Goal: Information Seeking & Learning: Learn about a topic

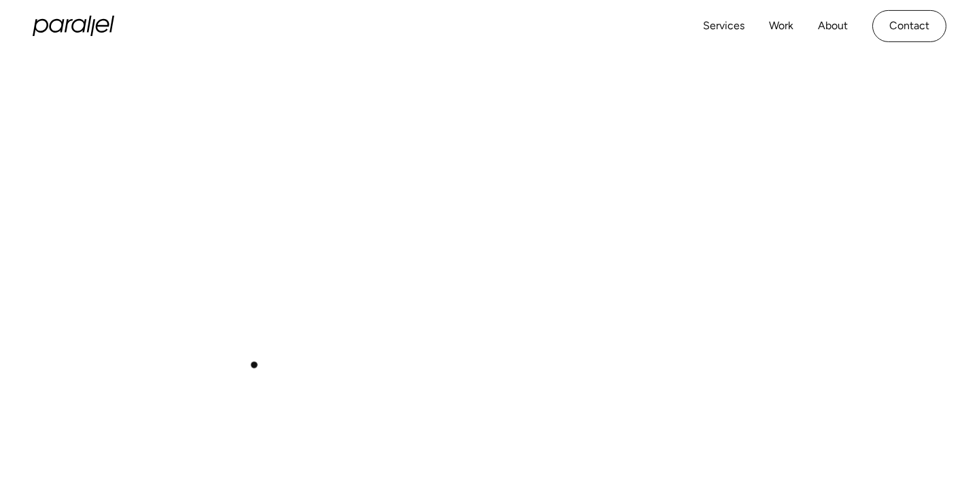
scroll to position [525, 0]
click at [474, 242] on div "Play with Sound" at bounding box center [490, 220] width 914 height 514
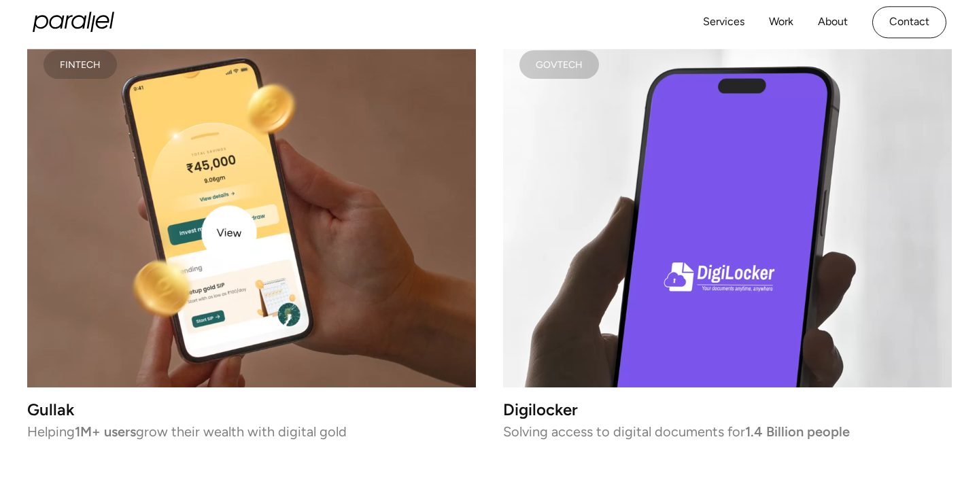
scroll to position [2528, 0]
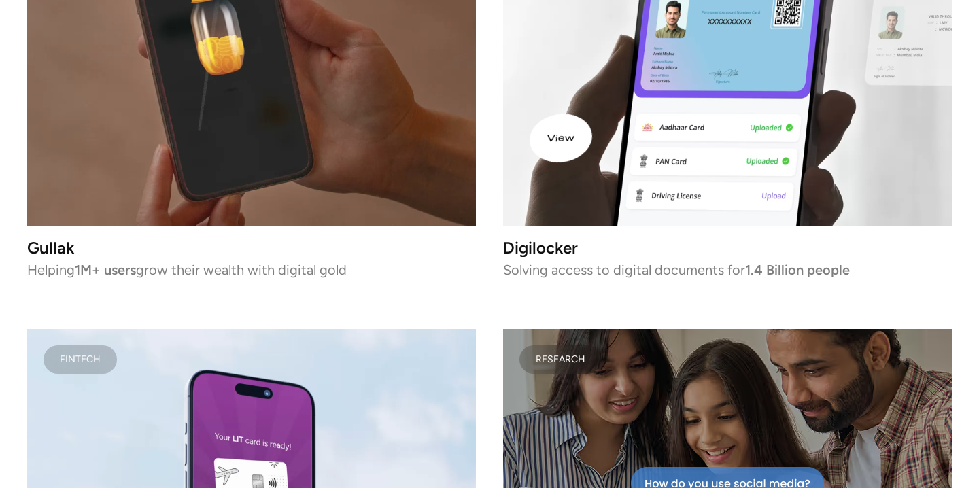
click at [609, 131] on video at bounding box center [727, 49] width 449 height 354
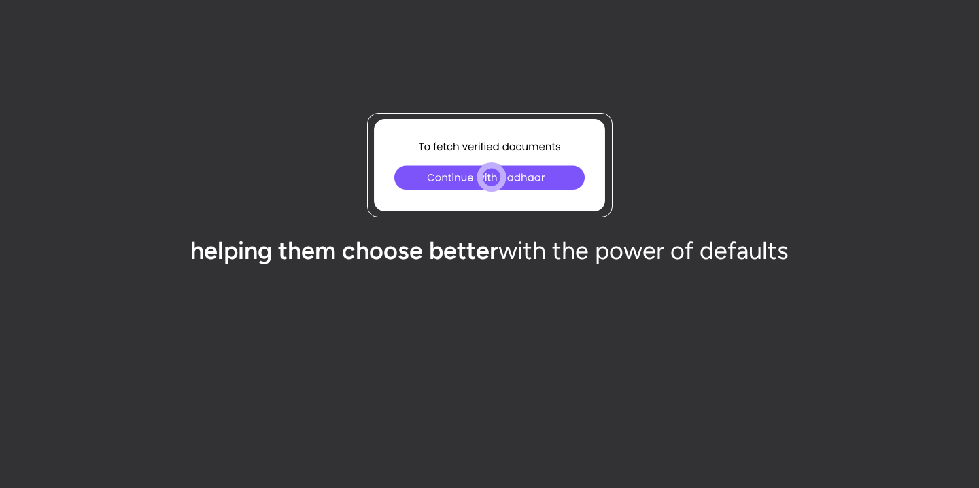
scroll to position [4489, 0]
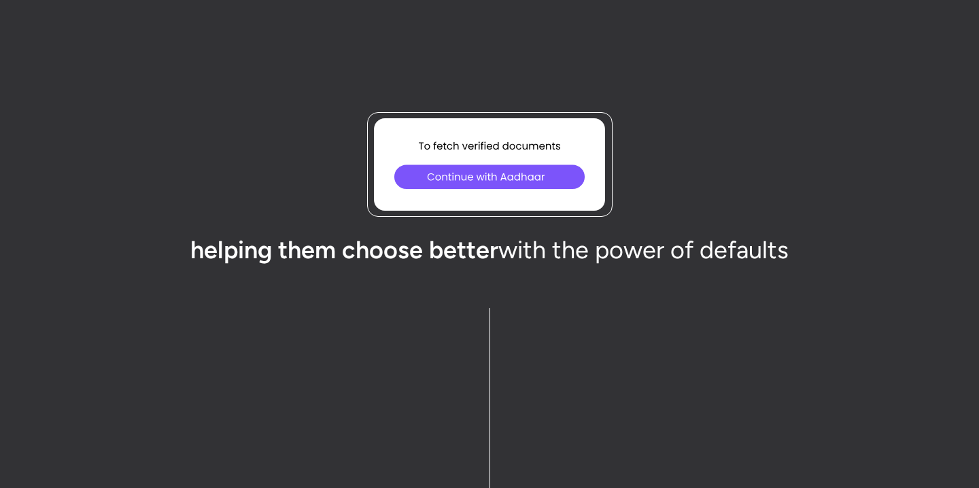
click at [492, 181] on icon at bounding box center [491, 175] width 35 height 35
click at [492, 173] on icon at bounding box center [492, 177] width 20 height 20
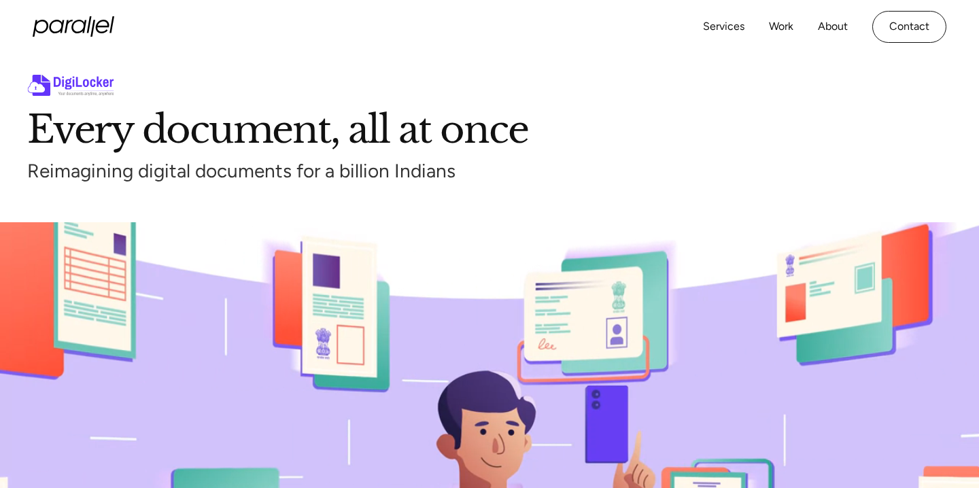
scroll to position [0, 0]
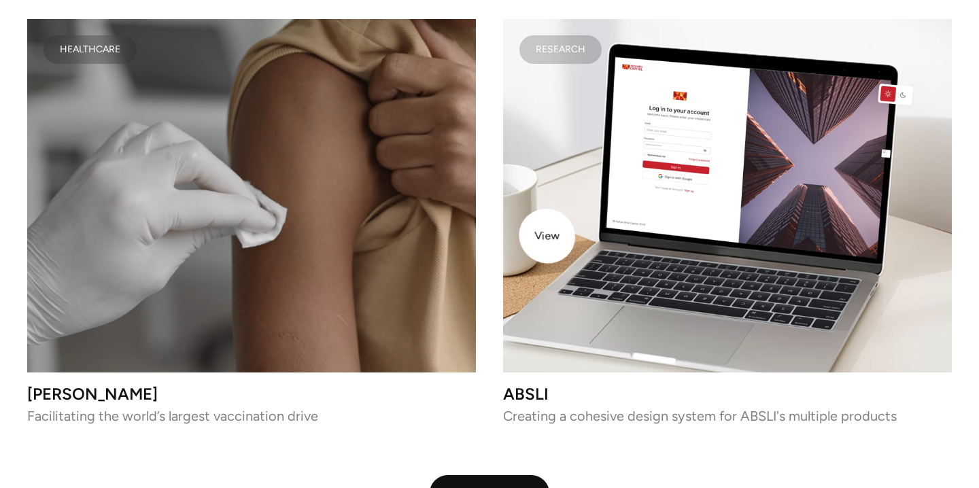
scroll to position [3336, 0]
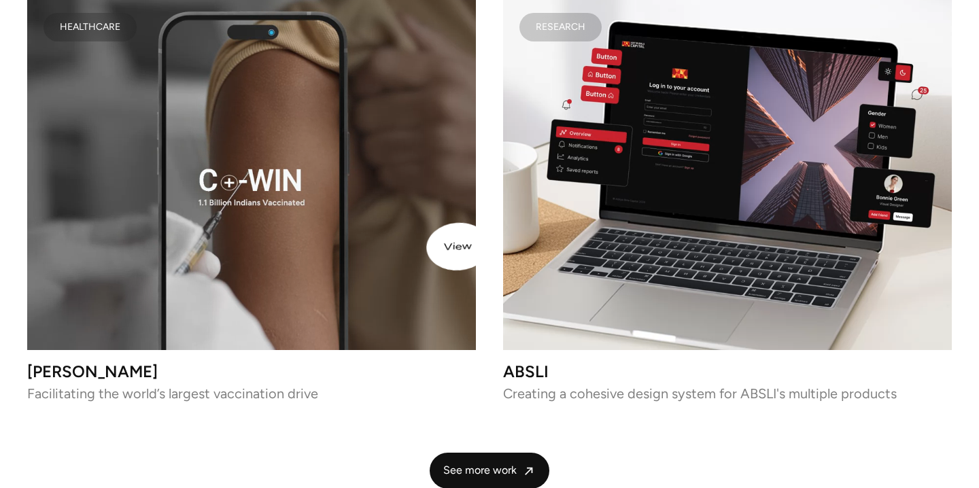
click at [405, 251] on video at bounding box center [251, 174] width 449 height 354
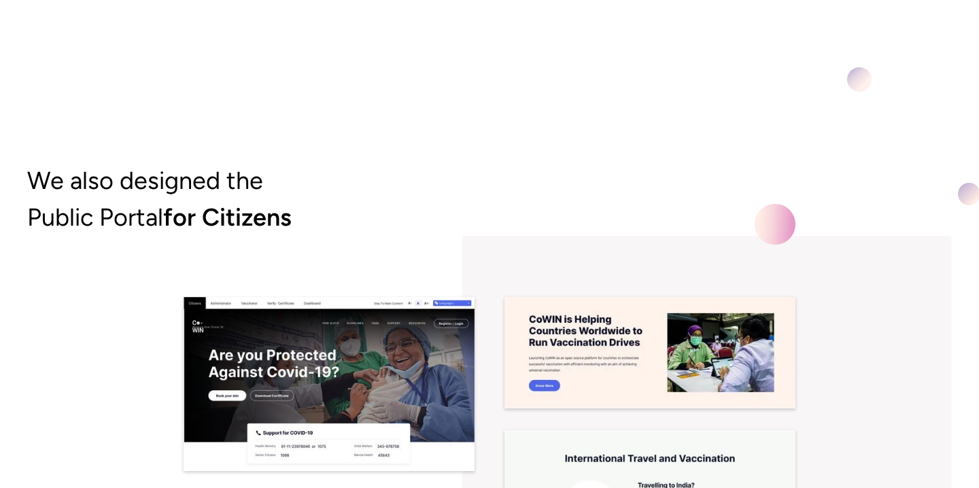
scroll to position [8416, 0]
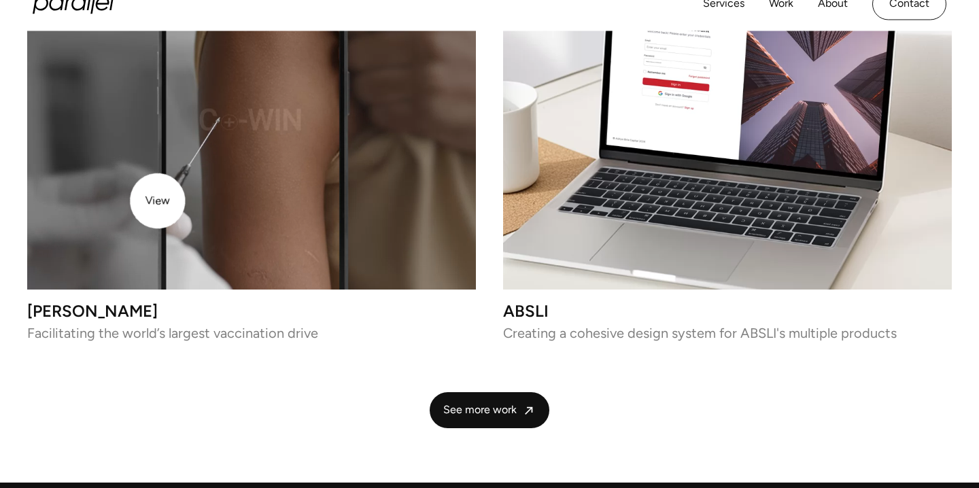
scroll to position [3396, 0]
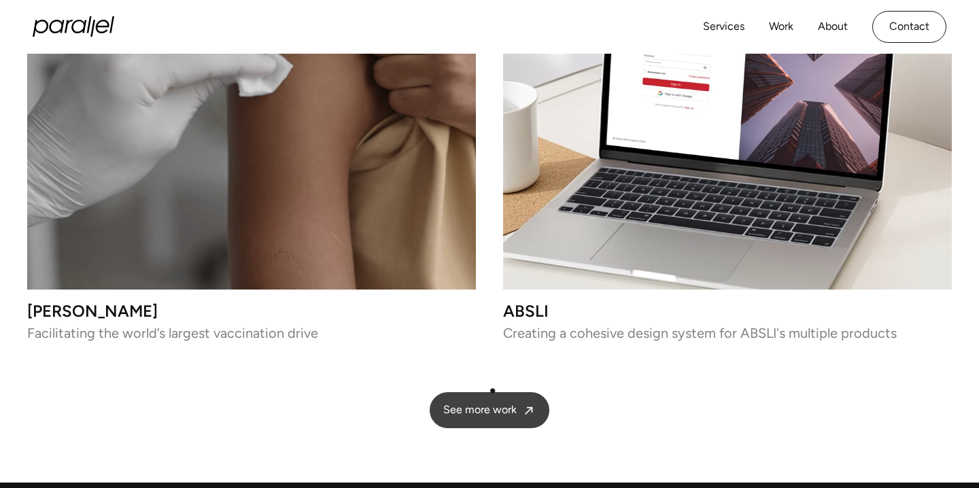
click at [494, 403] on span "See more work" at bounding box center [479, 410] width 73 height 14
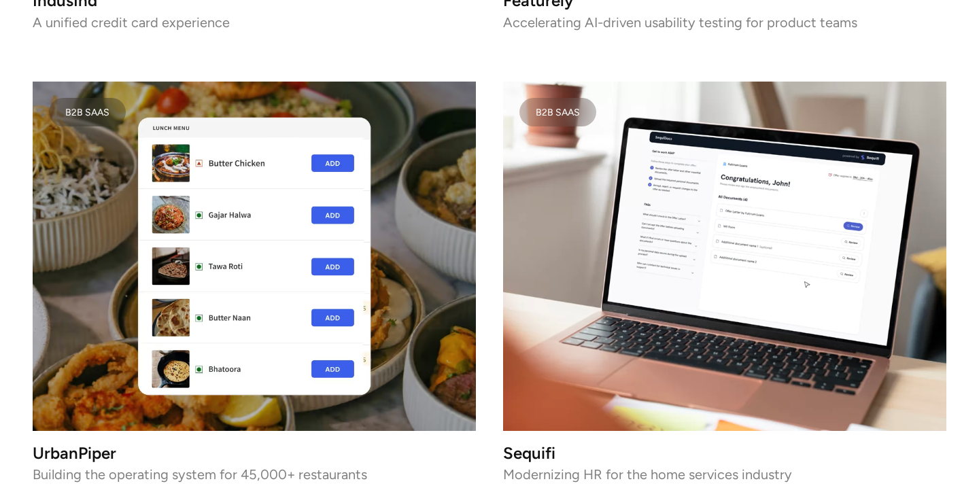
scroll to position [2698, 0]
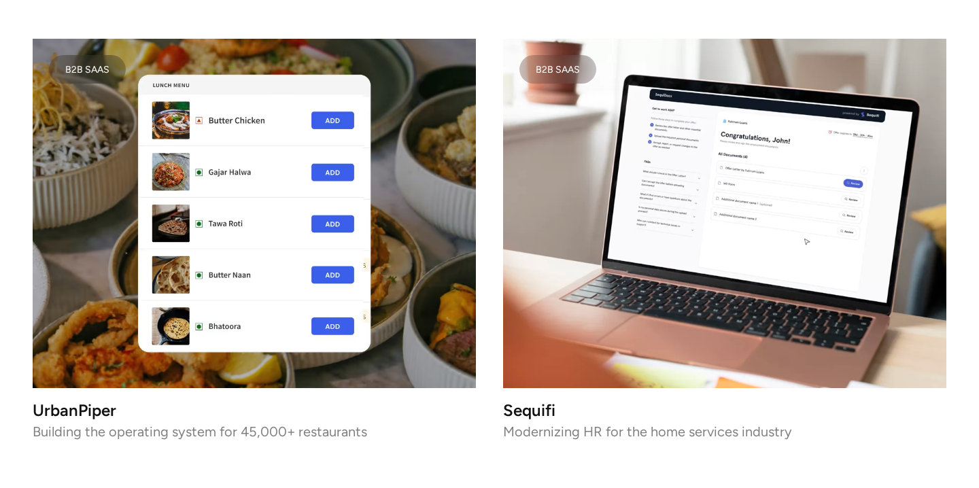
click at [451, 326] on img at bounding box center [254, 214] width 443 height 350
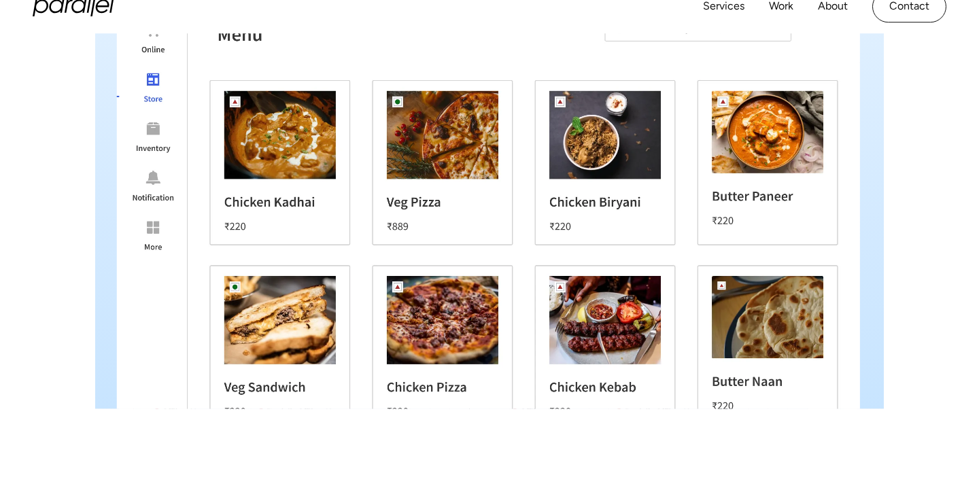
scroll to position [2934, 0]
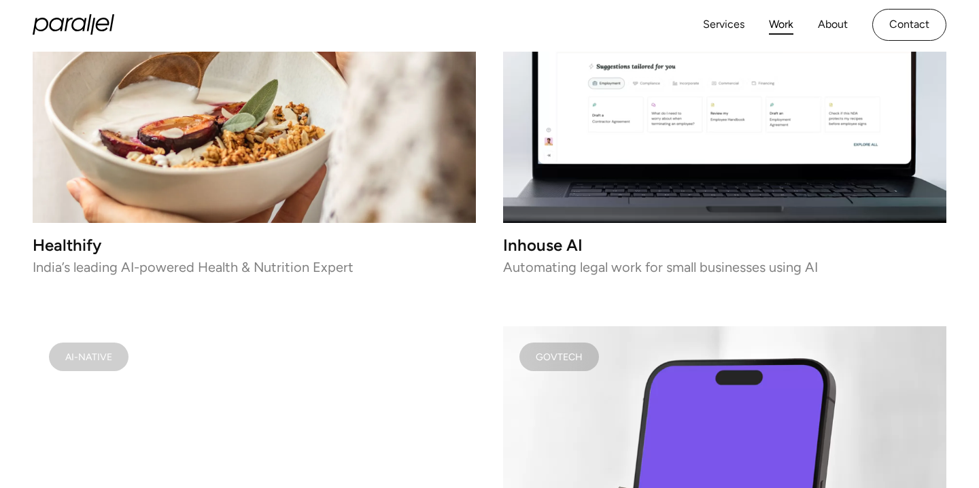
scroll to position [3311, 0]
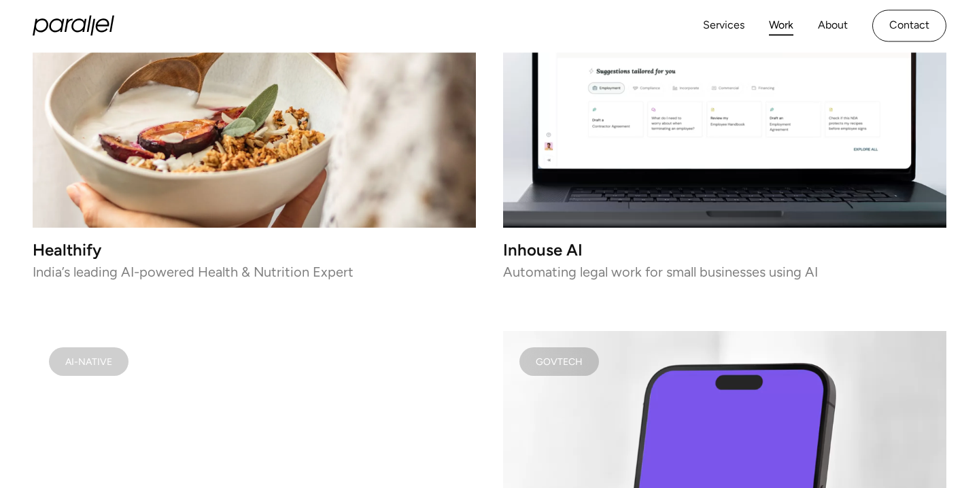
click at [222, 228] on img at bounding box center [254, 54] width 443 height 350
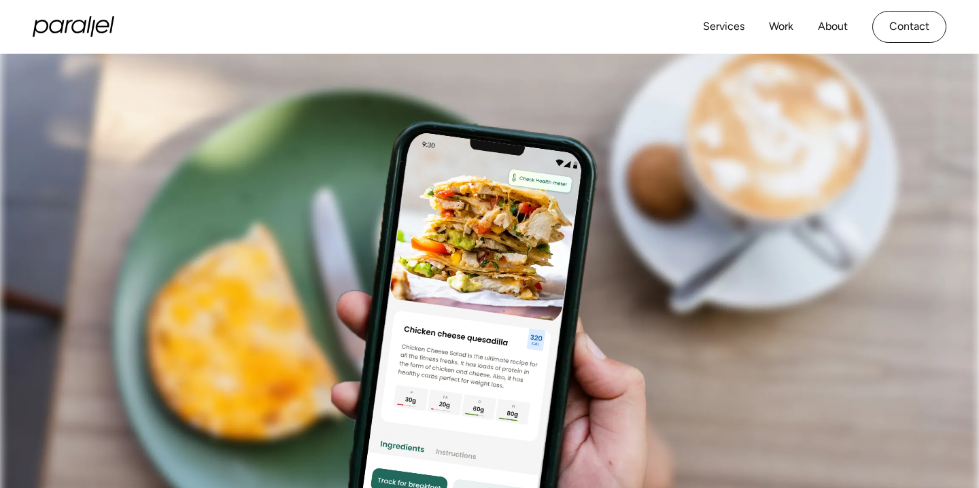
click at [218, 328] on image at bounding box center [376, 219] width 1286 height 882
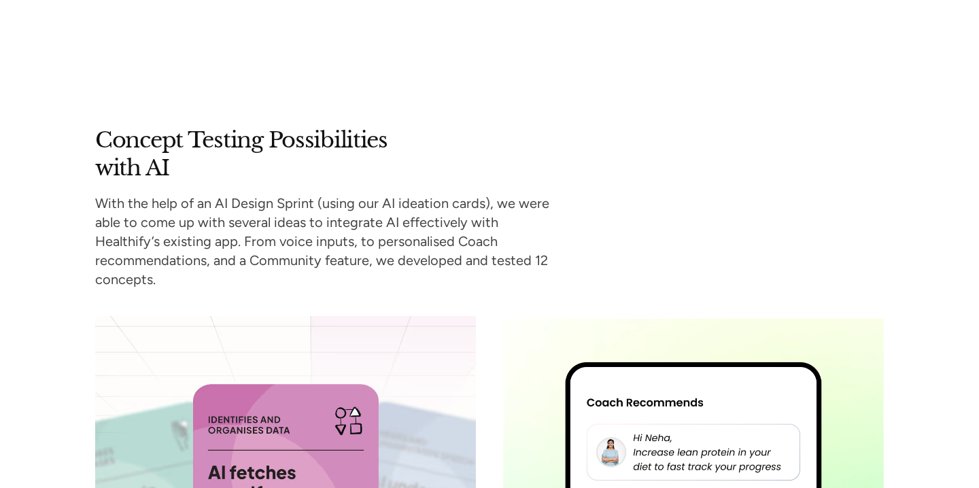
scroll to position [4559, 0]
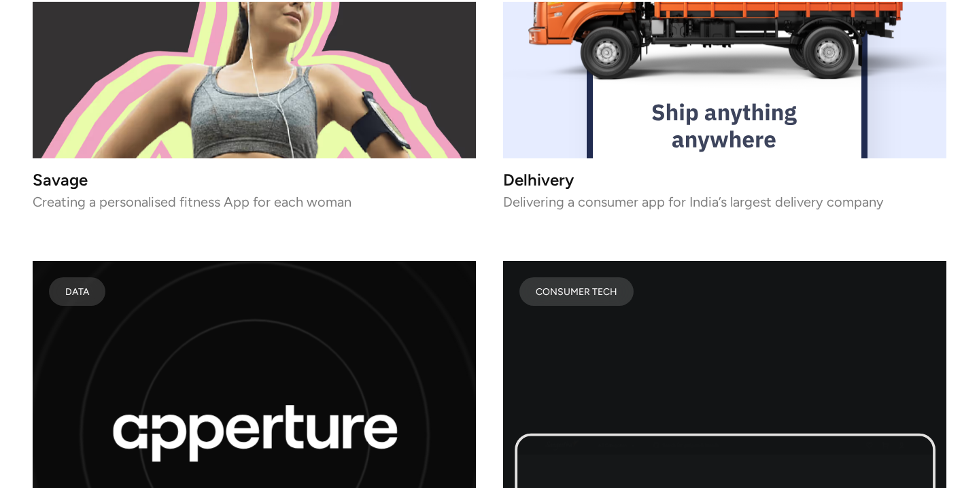
scroll to position [5856, 0]
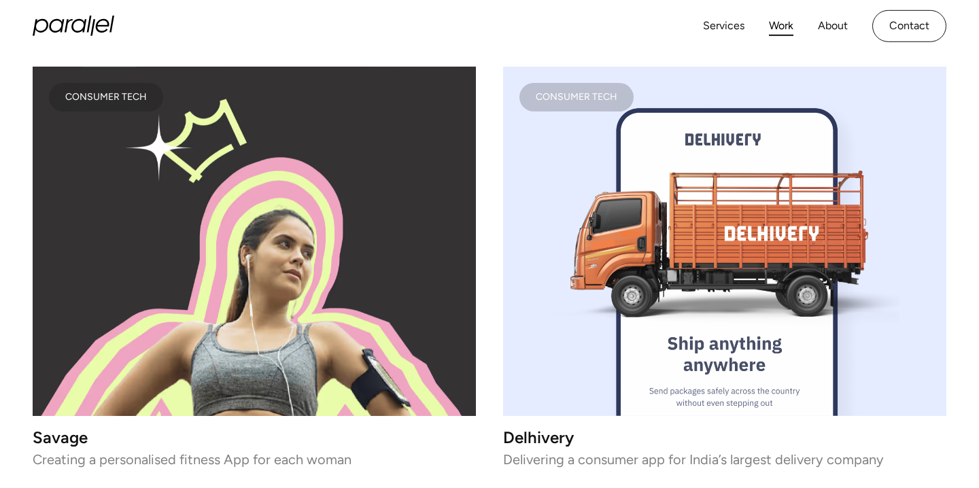
click at [695, 296] on image "lottie-animation-container" at bounding box center [724, 241] width 371 height 371
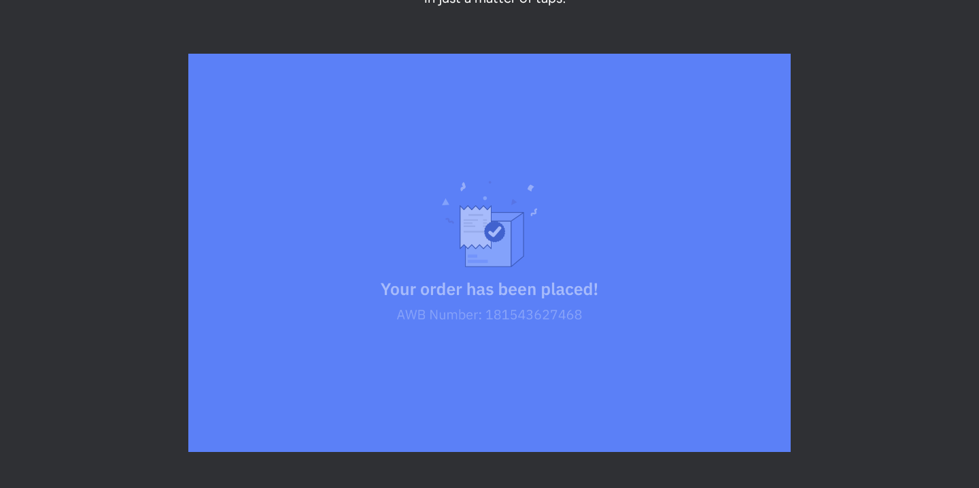
scroll to position [7248, 0]
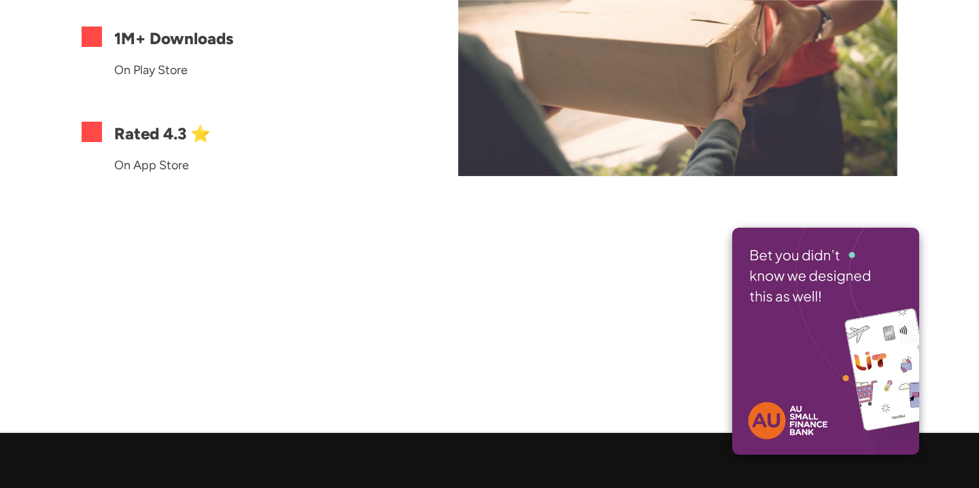
click at [953, 375] on div "Need help solving a problem that impacts the masses?" at bounding box center [489, 375] width 979 height 73
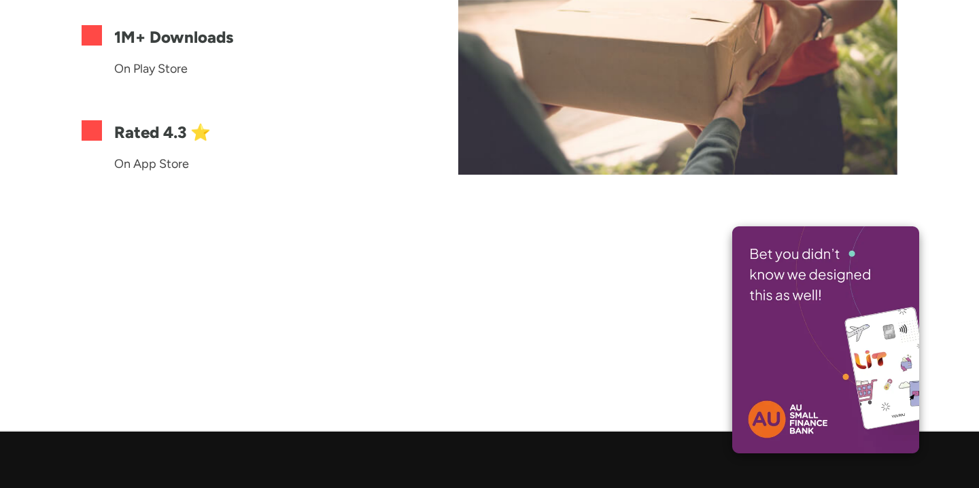
scroll to position [8026, 0]
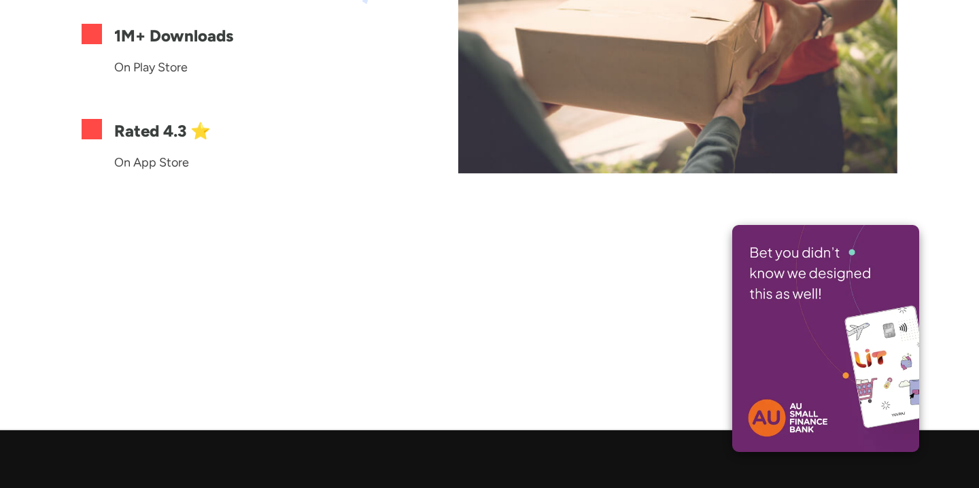
click at [865, 346] on img at bounding box center [826, 339] width 187 height 228
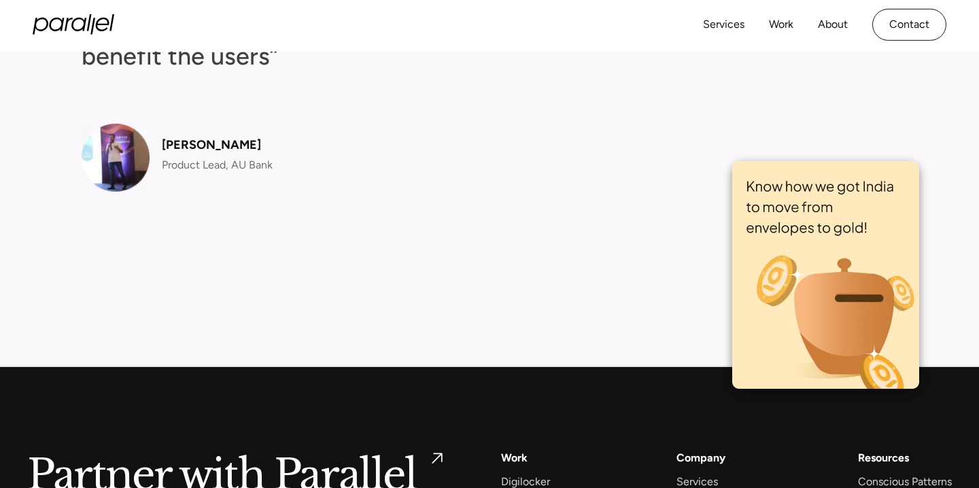
scroll to position [5573, 0]
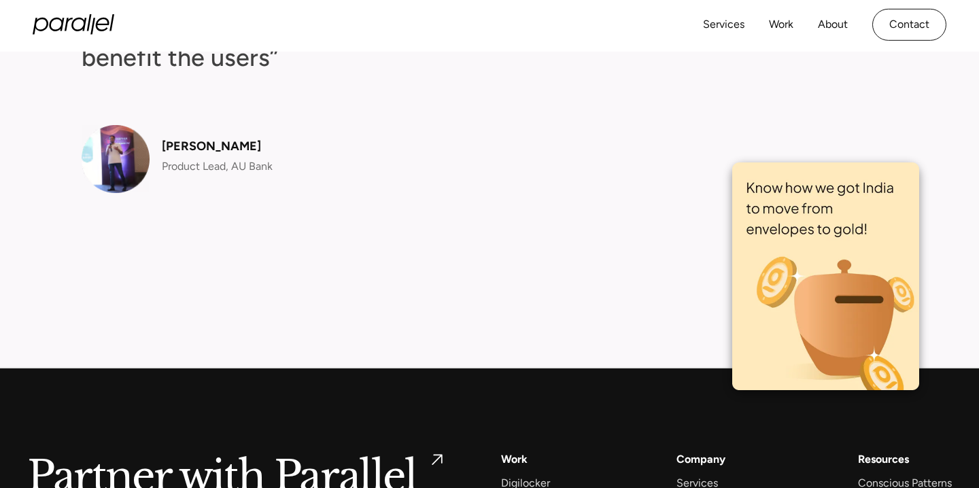
click at [894, 168] on img at bounding box center [826, 277] width 187 height 228
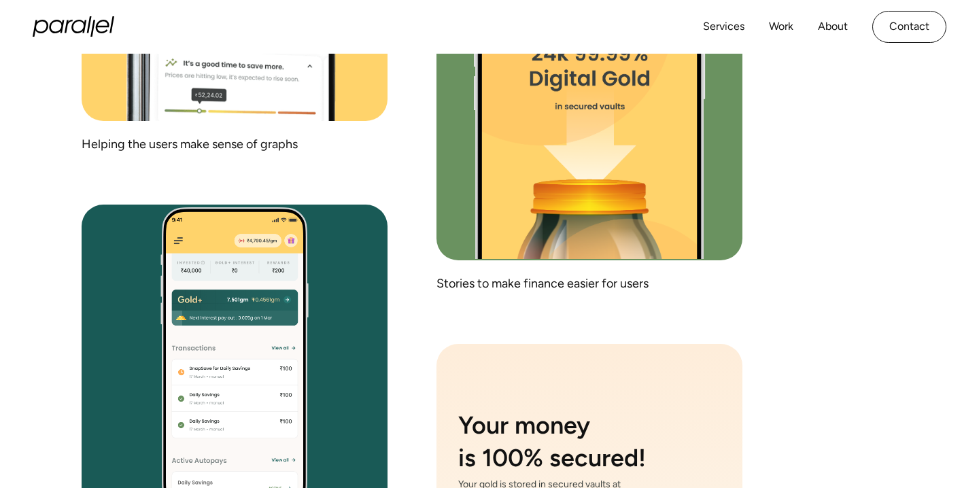
scroll to position [7504, 0]
